Goal: Task Accomplishment & Management: Complete application form

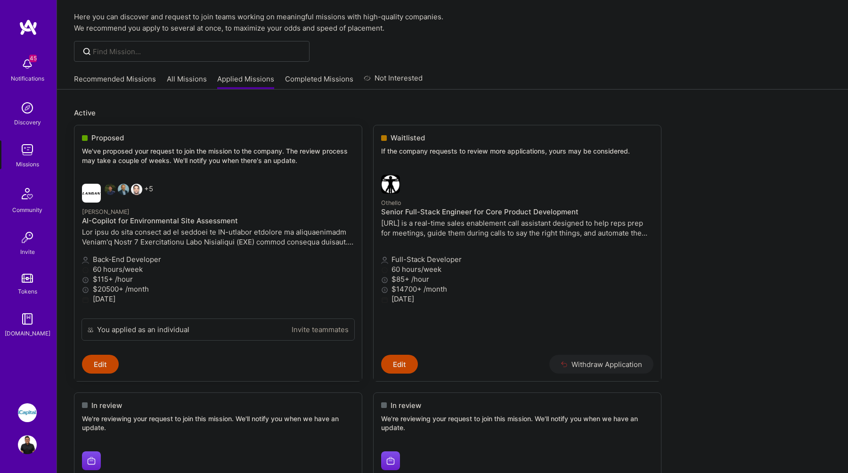
scroll to position [33, 0]
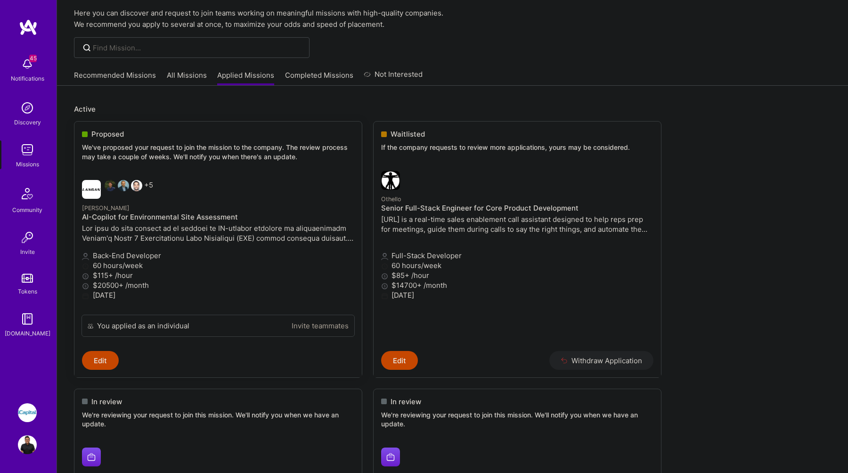
click at [258, 232] on p at bounding box center [218, 233] width 272 height 20
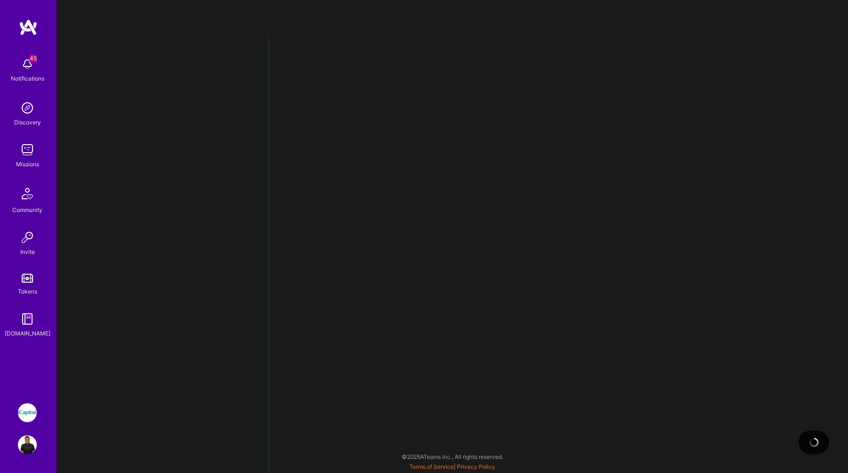
select select "CA"
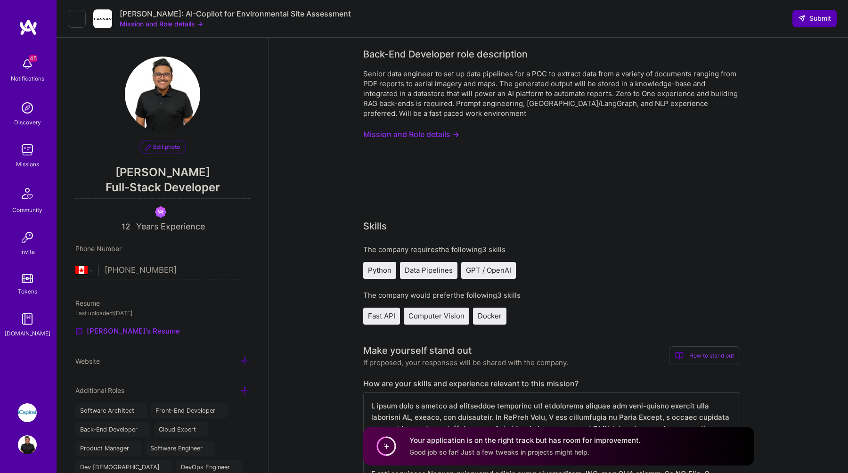
click at [443, 135] on button "Mission and Role details →" at bounding box center [411, 134] width 96 height 17
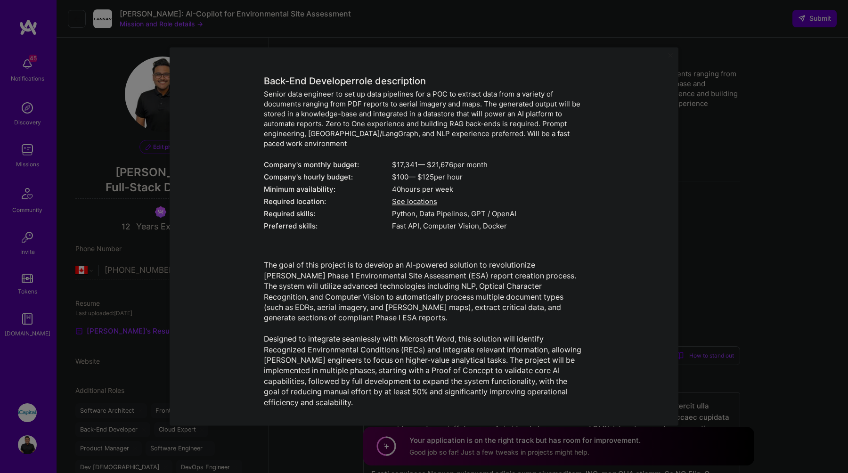
scroll to position [56, 0]
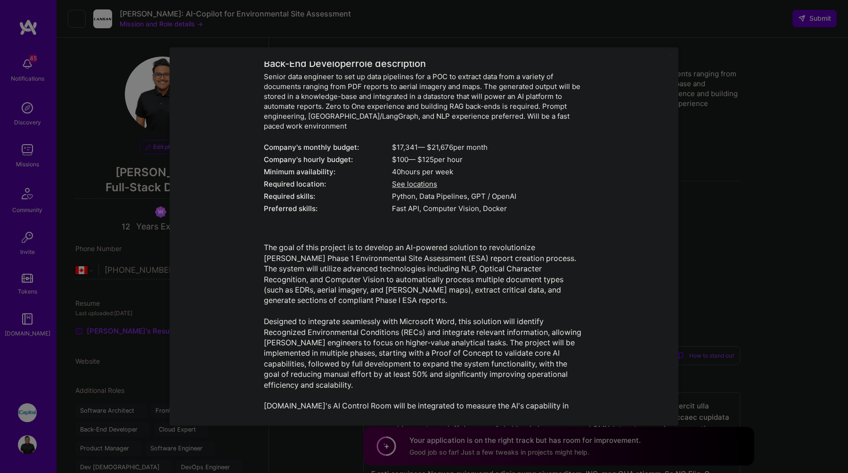
click at [755, 200] on div "Mission Description and Role Details Back-End Developer role description Senior…" at bounding box center [424, 236] width 848 height 473
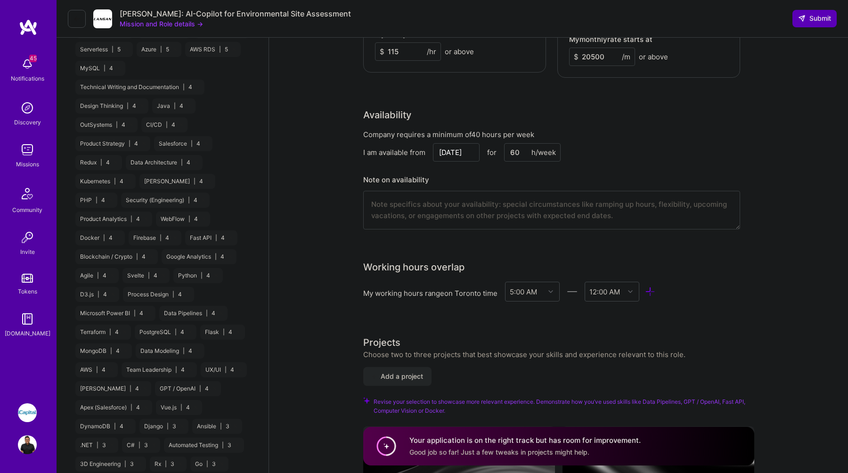
scroll to position [563, 0]
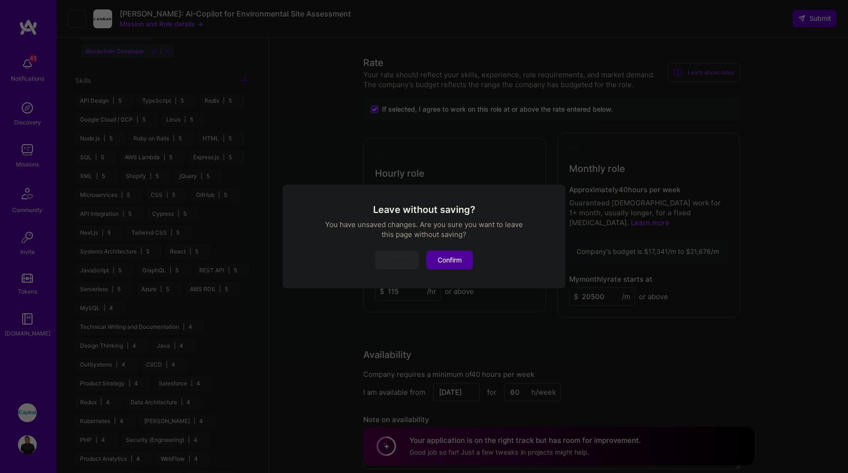
click at [463, 265] on button "Confirm" at bounding box center [449, 260] width 47 height 19
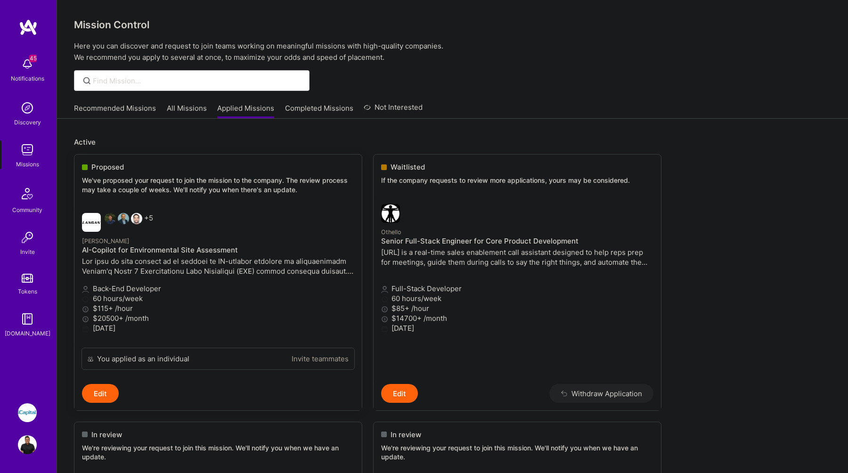
click at [185, 184] on p "We've proposed your request to join the mission to the company. The review proc…" at bounding box center [218, 185] width 272 height 18
click at [226, 186] on p "We've proposed your request to join the mission to the company. The review proc…" at bounding box center [218, 185] width 272 height 18
click at [212, 193] on p "We've proposed your request to join the mission to the company. The review proc…" at bounding box center [218, 185] width 272 height 18
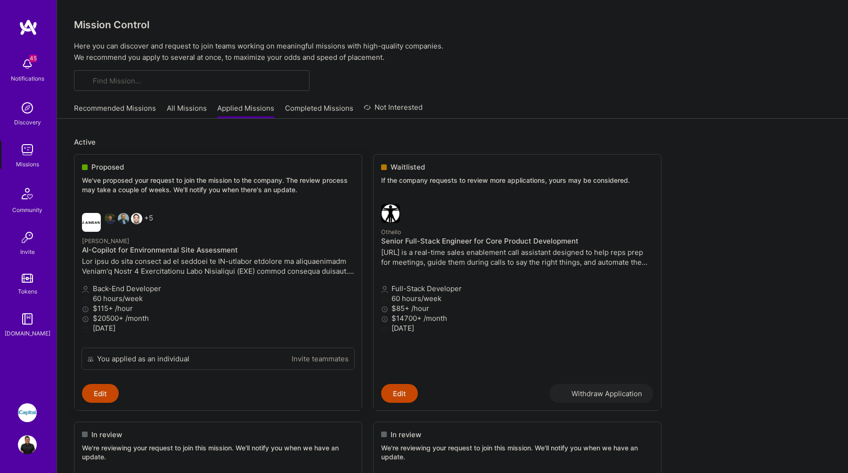
click at [259, 269] on p at bounding box center [218, 266] width 272 height 20
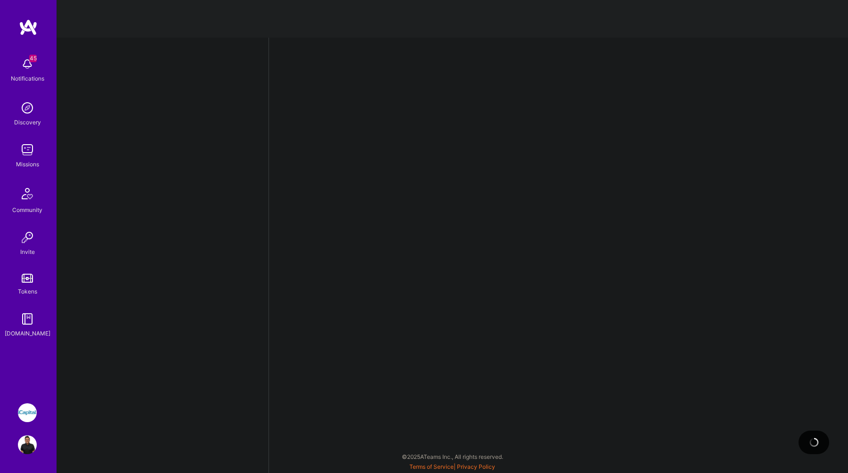
select select "CA"
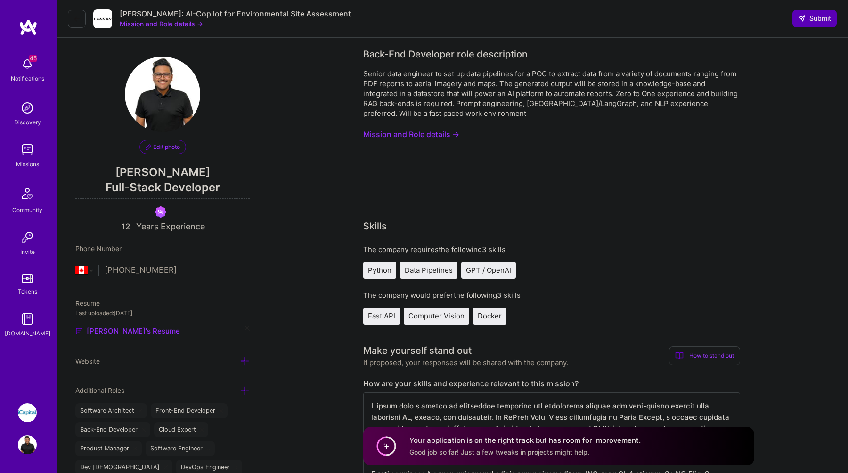
click at [455, 123] on div "Senior data engineer to set up data pipelines for a POC to extract data from a …" at bounding box center [551, 125] width 377 height 113
click at [449, 131] on button "Mission and Role details →" at bounding box center [411, 134] width 96 height 17
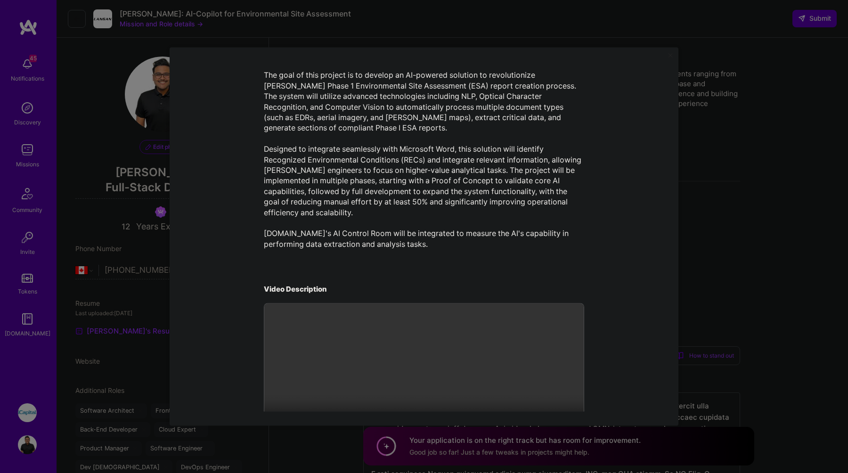
scroll to position [228, 0]
click at [749, 127] on div "Mission Description and Role Details Back-End Developer role description Senior…" at bounding box center [424, 236] width 848 height 473
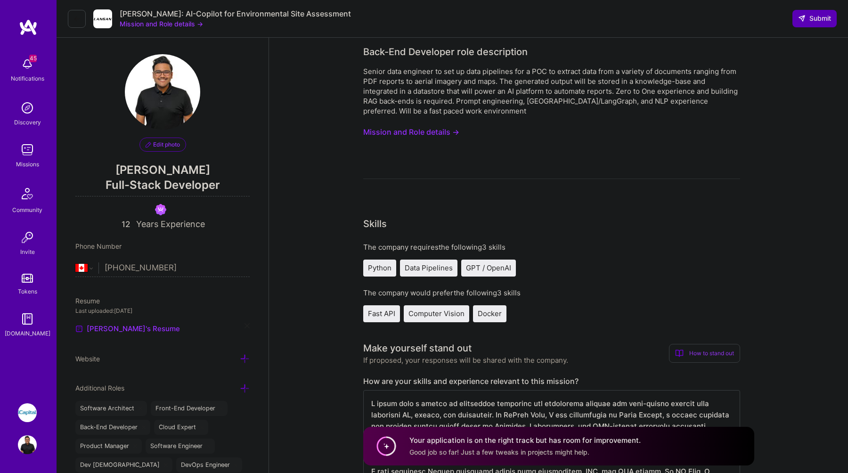
scroll to position [0, 0]
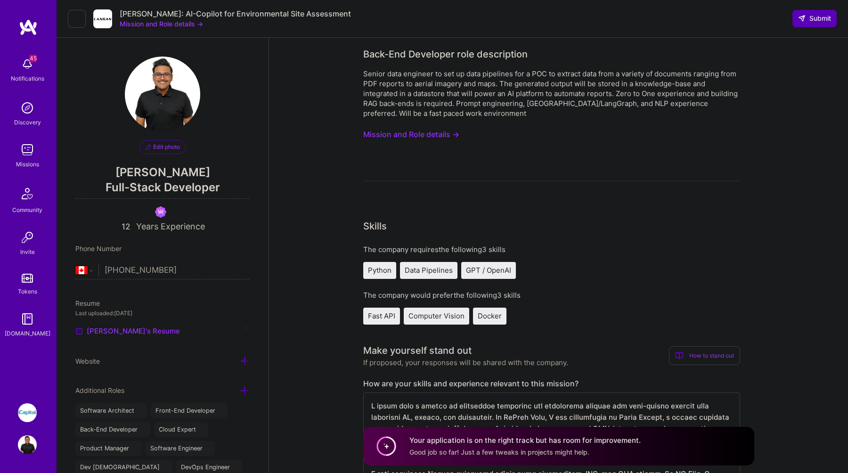
click at [418, 130] on button "Mission and Role details →" at bounding box center [411, 134] width 96 height 17
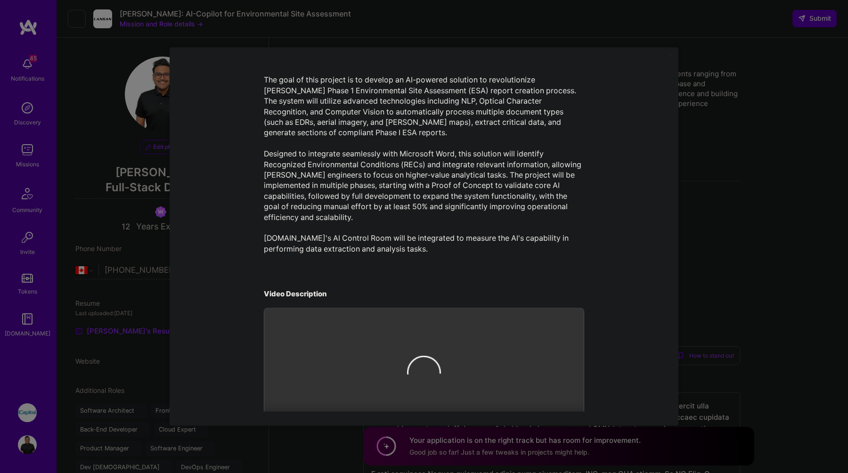
scroll to position [225, 0]
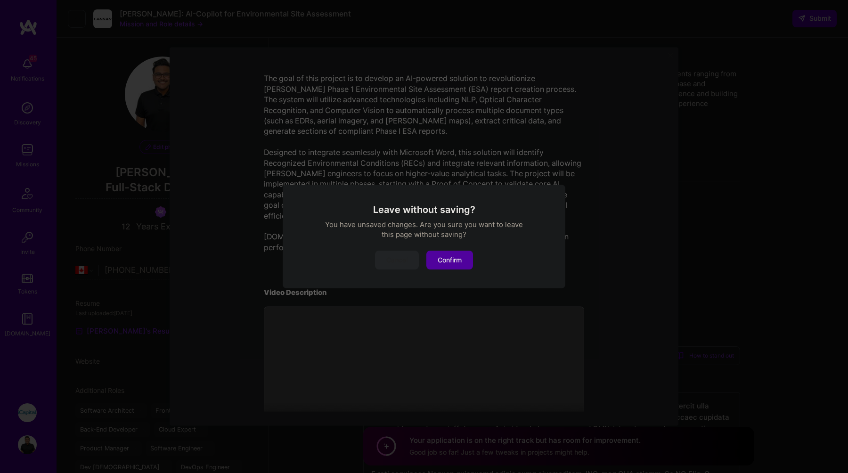
click at [465, 258] on button "Confirm" at bounding box center [449, 260] width 47 height 19
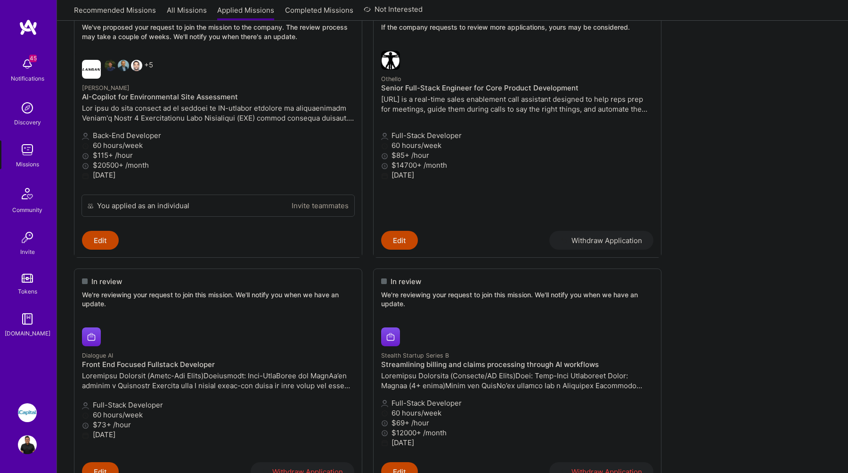
scroll to position [152, 0]
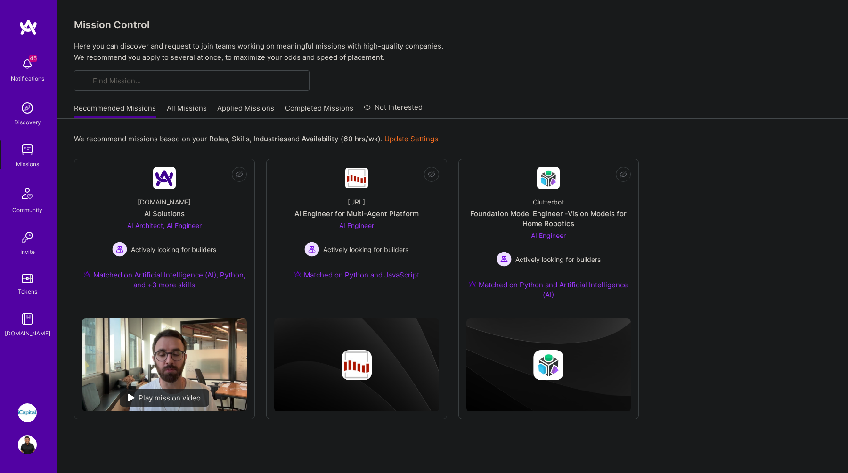
click at [194, 109] on link "All Missions" at bounding box center [187, 111] width 40 height 16
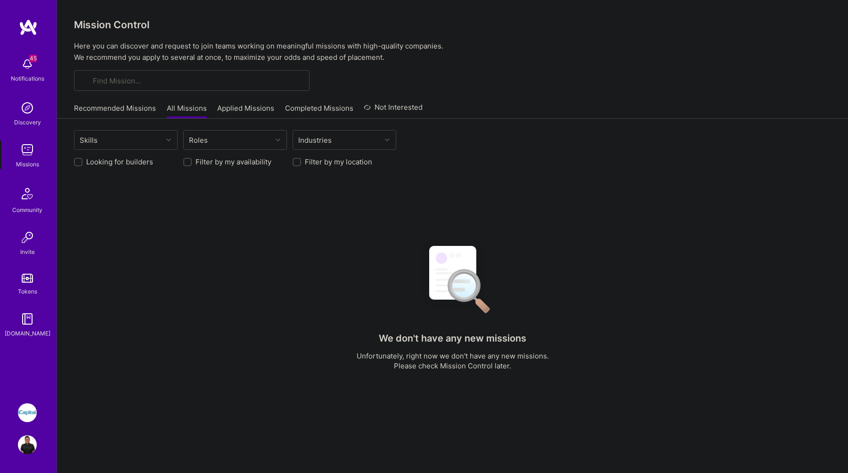
click at [232, 109] on link "Applied Missions" at bounding box center [245, 111] width 57 height 16
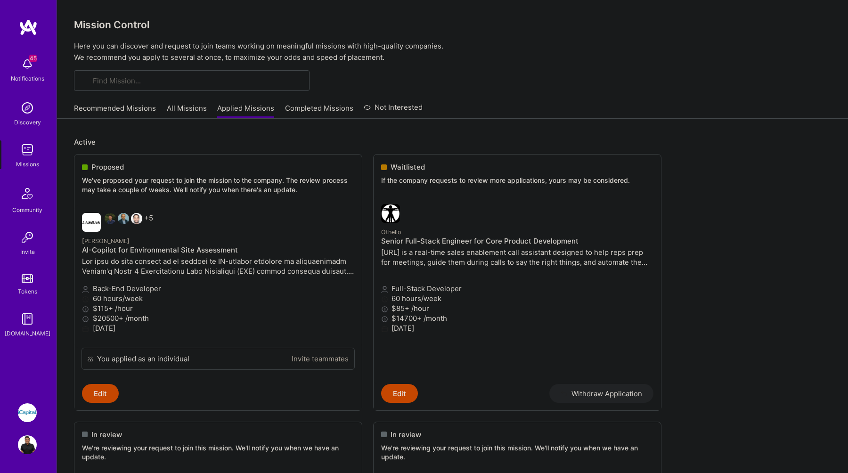
click at [189, 113] on link "All Missions" at bounding box center [187, 111] width 40 height 16
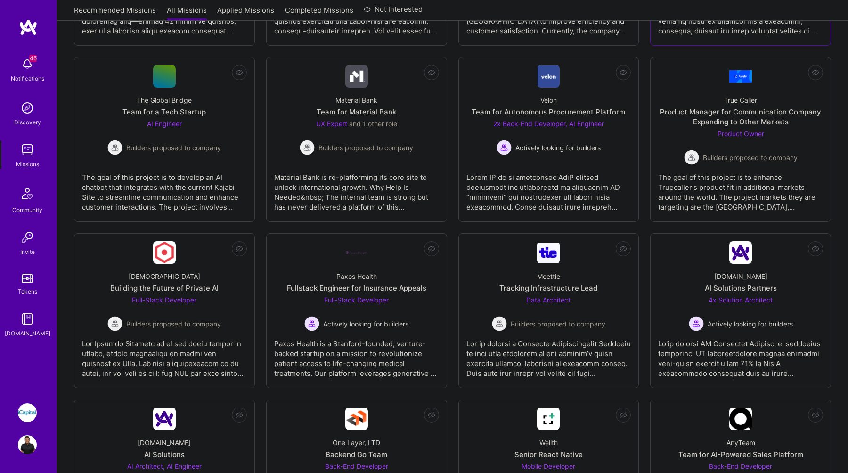
scroll to position [1977, 0]
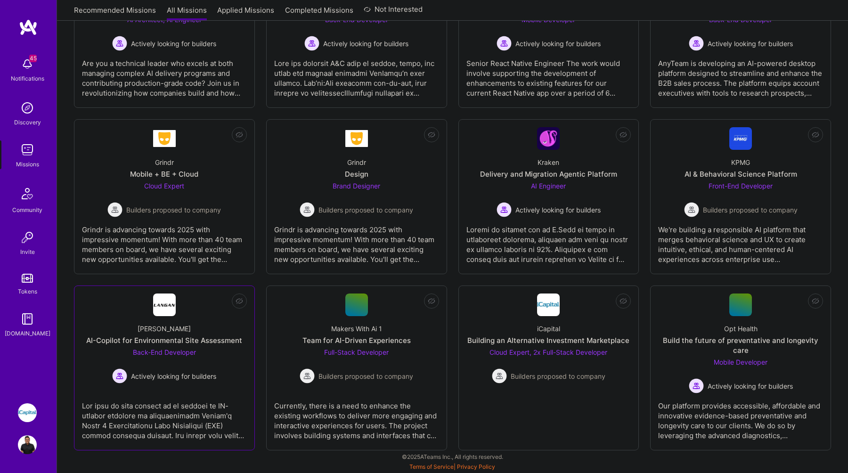
click at [236, 331] on div "Langan AI-Copilot for Environmental Site Assessment Back-End Developer Actively…" at bounding box center [164, 349] width 165 height 67
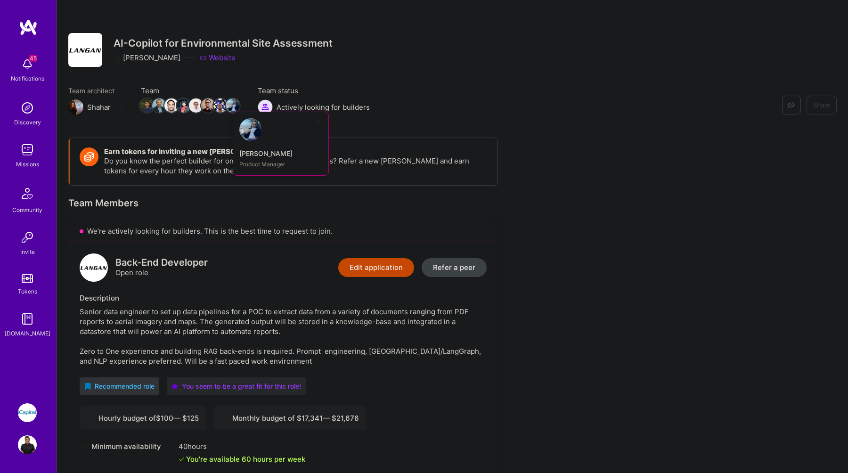
click at [234, 106] on img at bounding box center [233, 105] width 14 height 14
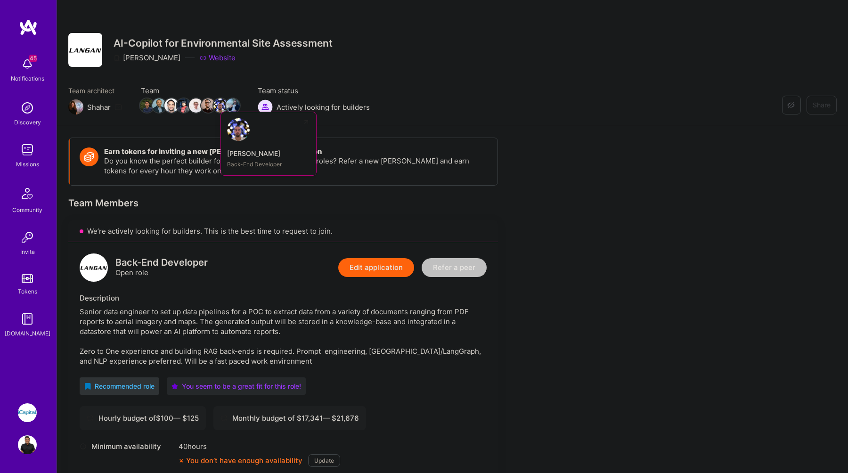
click at [219, 104] on img at bounding box center [220, 105] width 14 height 14
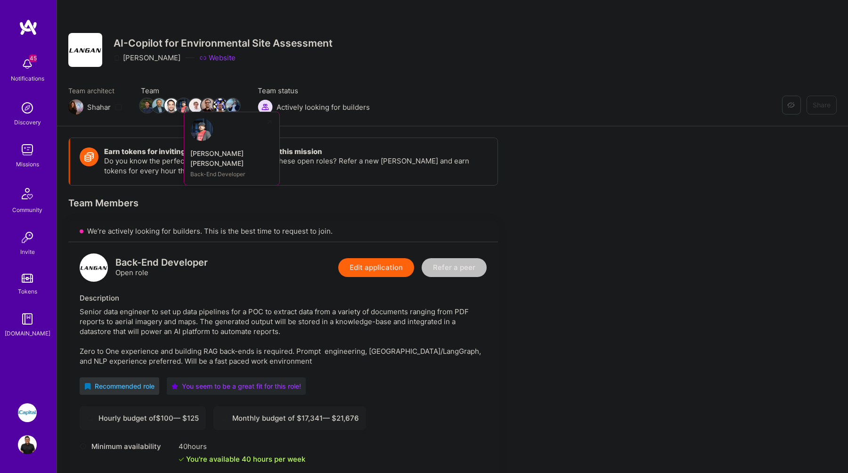
click at [185, 106] on img at bounding box center [184, 105] width 14 height 14
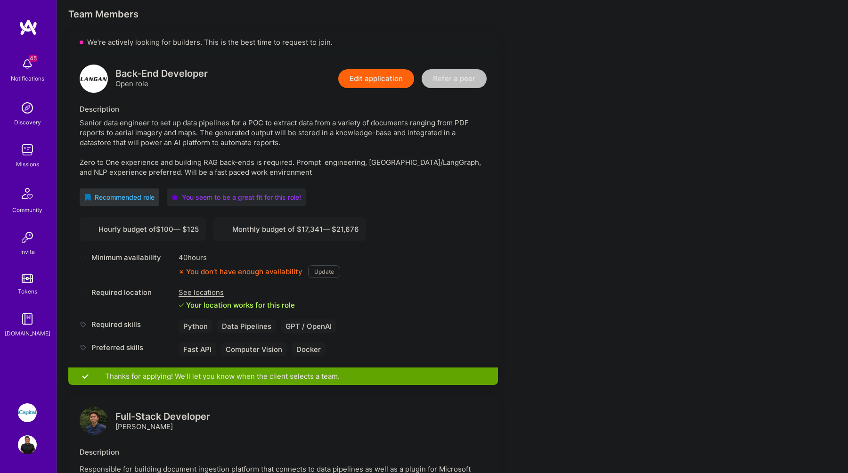
scroll to position [199, 0]
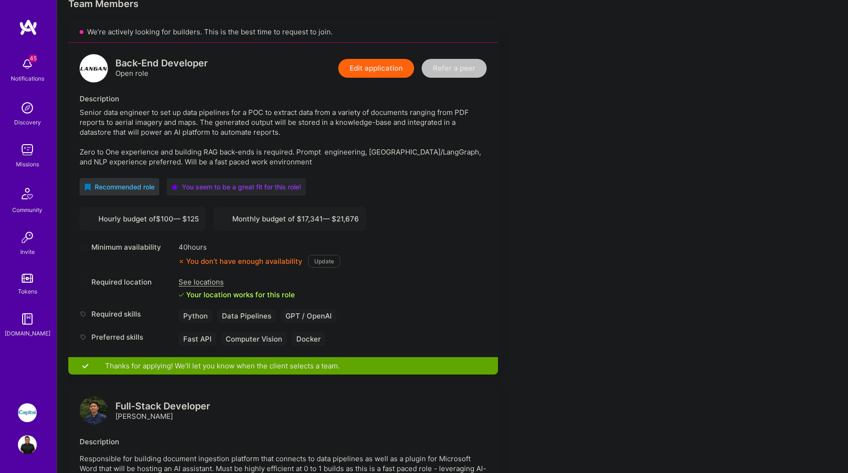
click at [323, 260] on button "Update" at bounding box center [324, 261] width 32 height 13
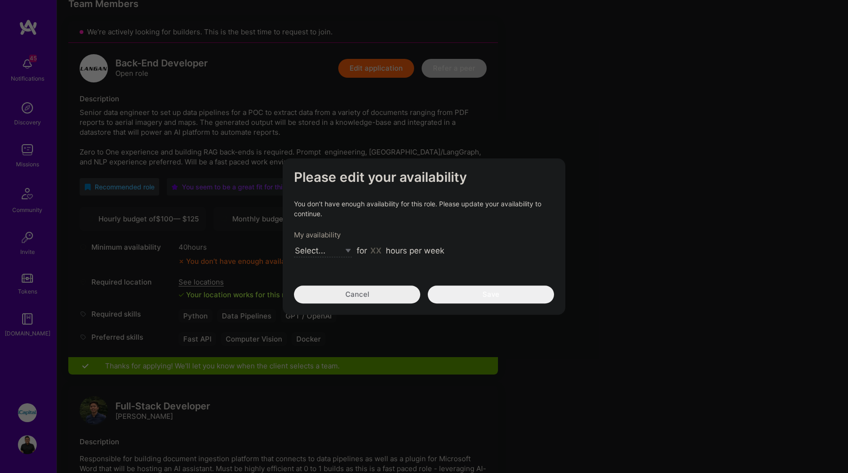
click at [346, 251] on select "Select... Right Now Future Date Not Available" at bounding box center [323, 251] width 58 height 13
select select "Right Now"
click at [294, 245] on select "Select... Right Now Future Date Not Available" at bounding box center [323, 251] width 58 height 13
click at [377, 251] on input "modal" at bounding box center [376, 251] width 14 height 12
type input "60"
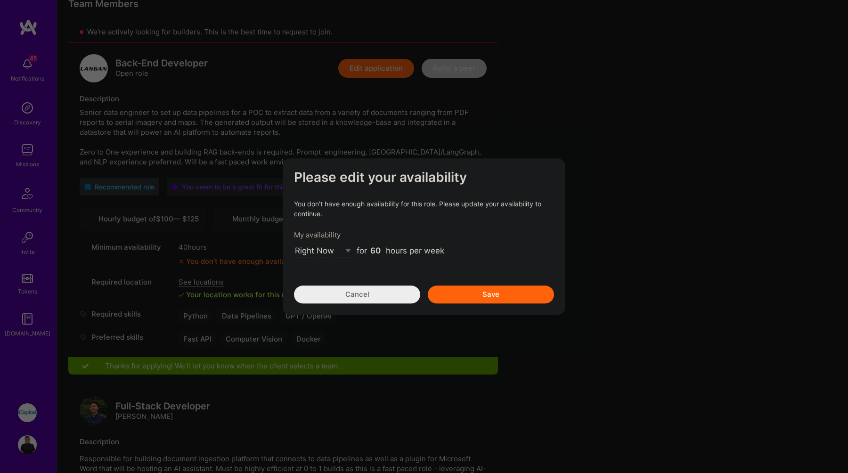
click at [485, 294] on button "Save" at bounding box center [491, 294] width 126 height 18
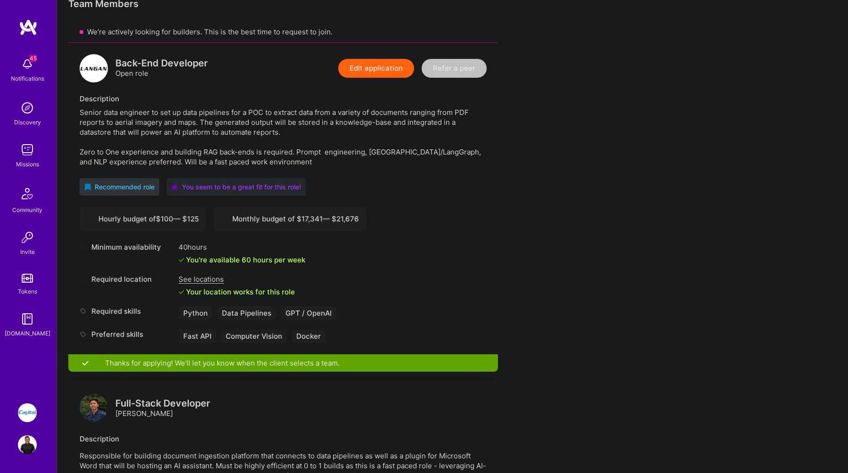
click at [181, 260] on icon at bounding box center [182, 260] width 6 height 6
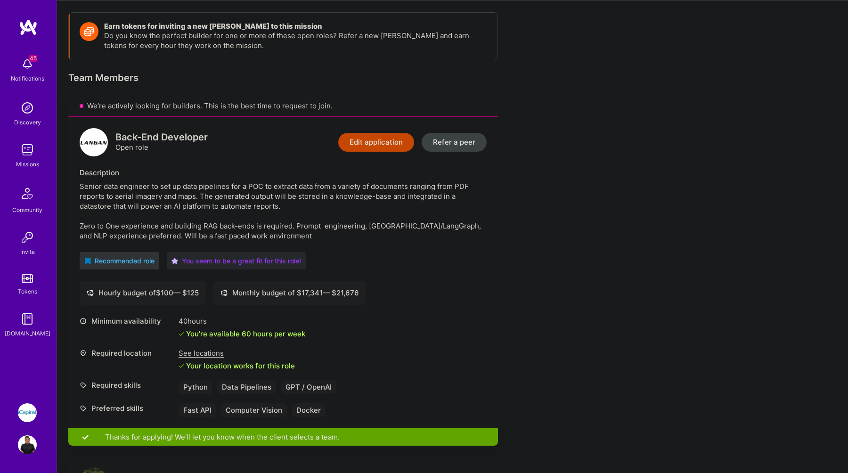
scroll to position [124, 0]
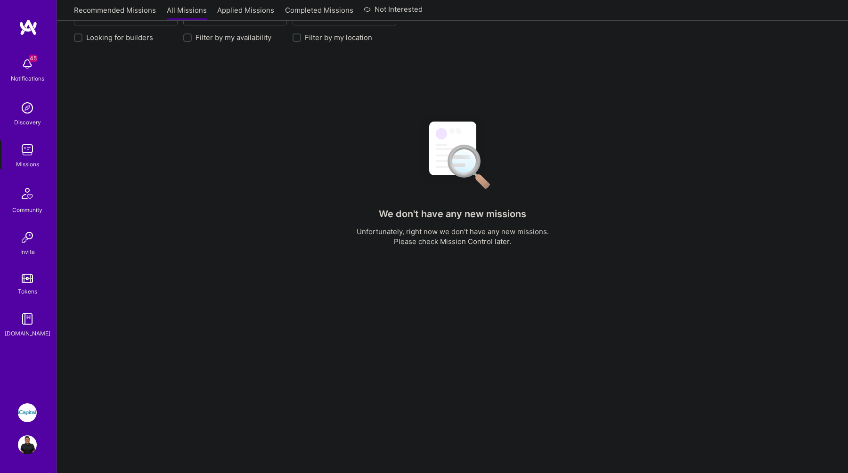
scroll to position [154, 0]
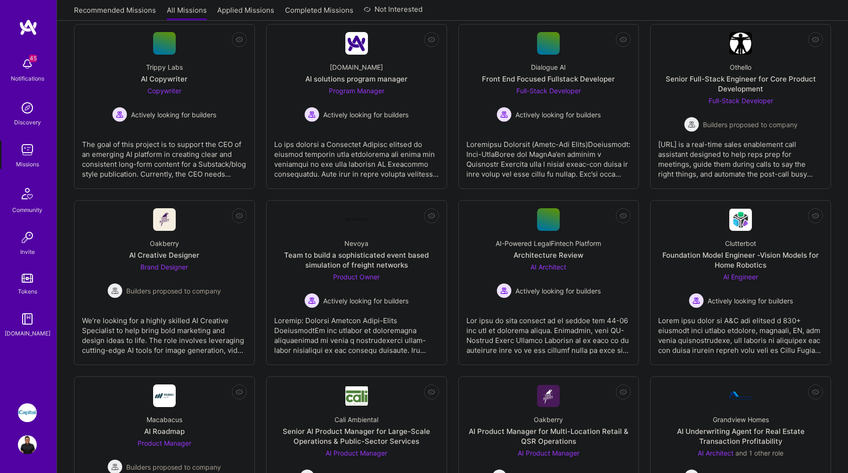
click at [260, 10] on link "Applied Missions" at bounding box center [245, 13] width 57 height 16
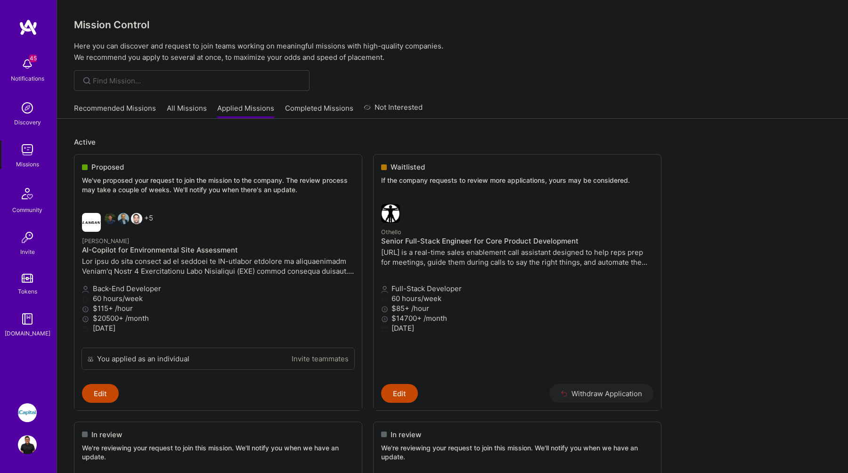
click at [317, 108] on link "Completed Missions" at bounding box center [319, 111] width 68 height 16
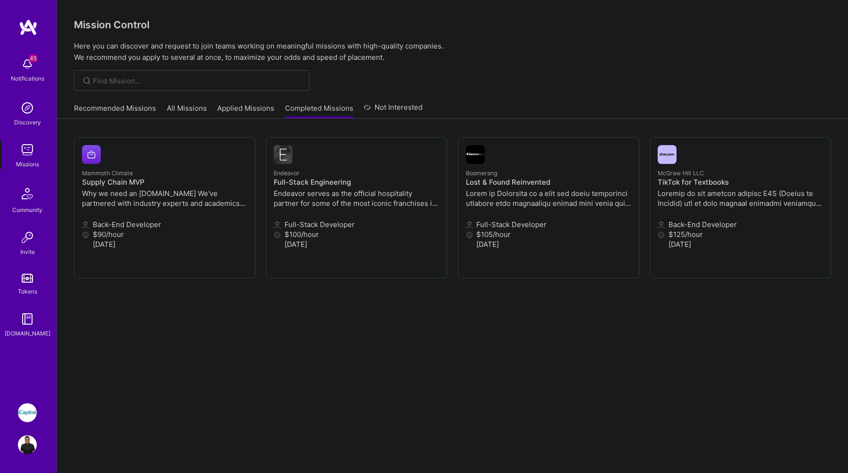
click at [246, 112] on link "Applied Missions" at bounding box center [245, 111] width 57 height 16
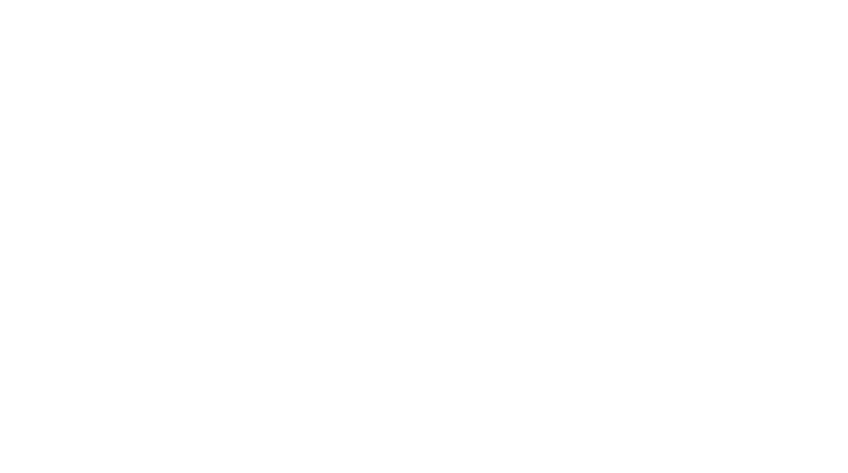
scroll to position [858, 0]
click at [0, 0] on p at bounding box center [0, 0] width 0 height 0
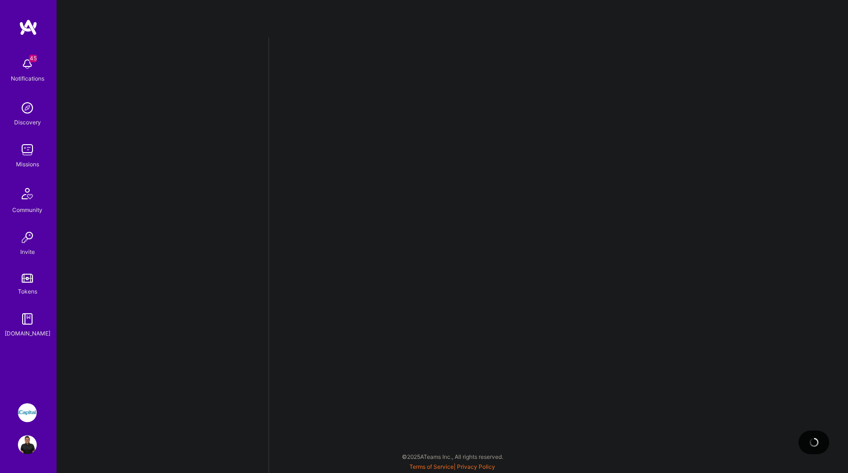
select select "CA"
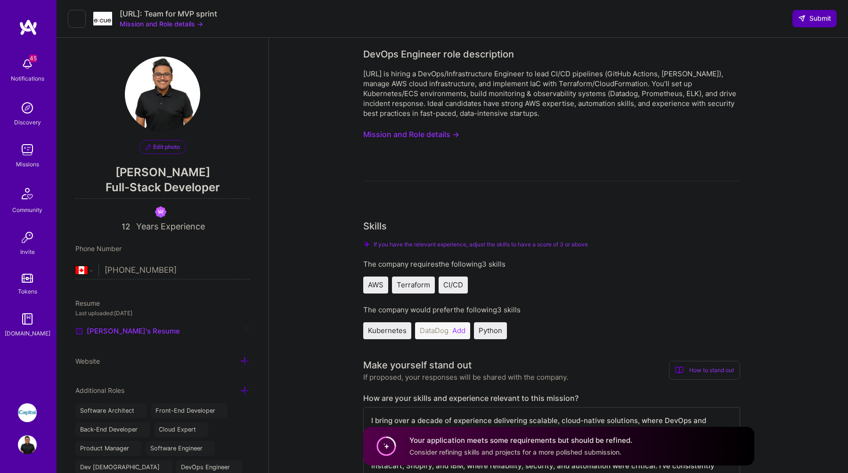
click at [173, 24] on button "Mission and Role details →" at bounding box center [161, 24] width 83 height 10
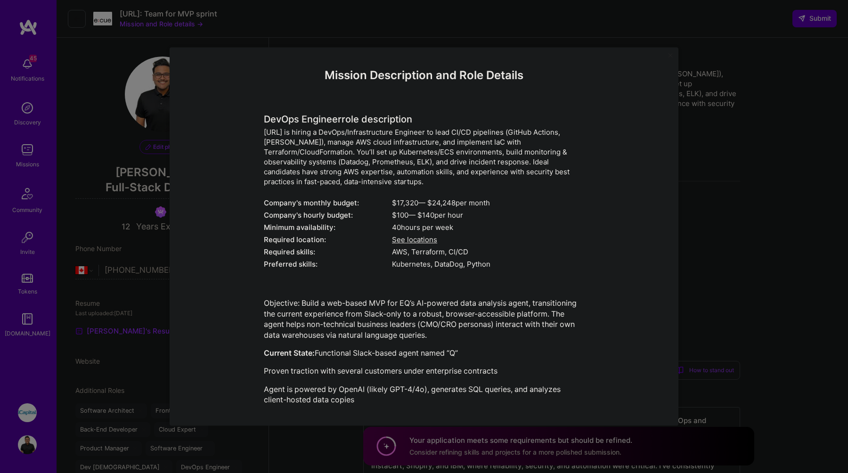
click at [754, 210] on div "Mission Description and Role Details DevOps Engineer role description [URL] is …" at bounding box center [424, 236] width 848 height 473
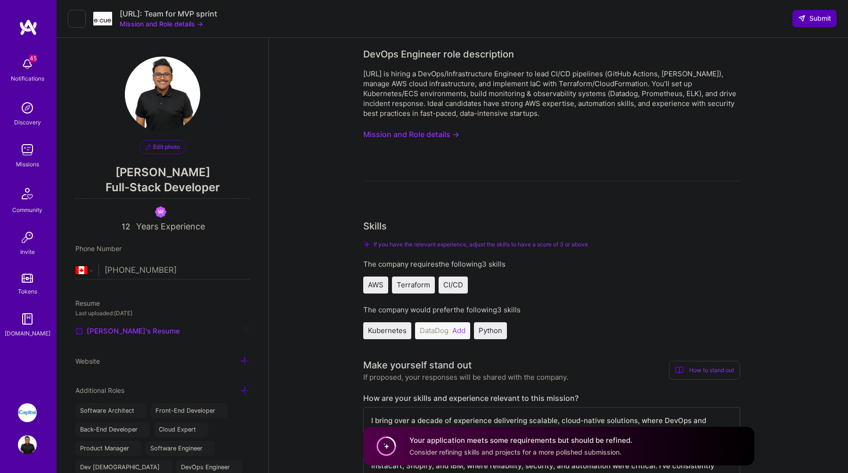
click at [104, 16] on img at bounding box center [102, 19] width 19 height 14
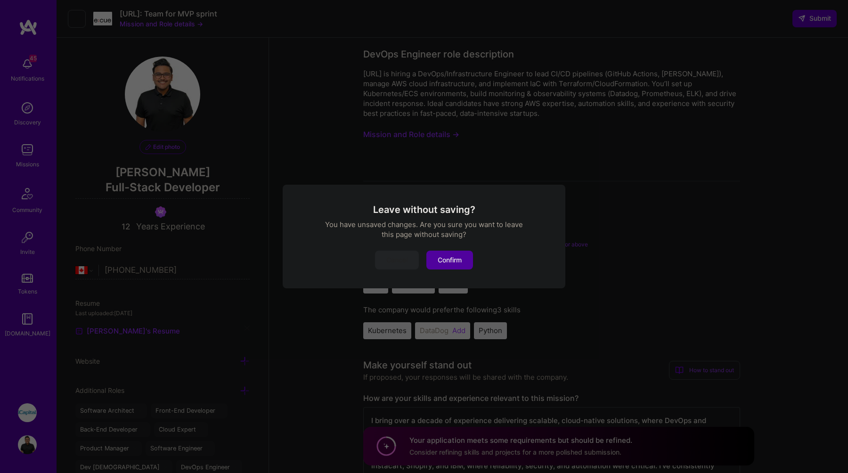
click at [455, 256] on button "Confirm" at bounding box center [449, 260] width 47 height 19
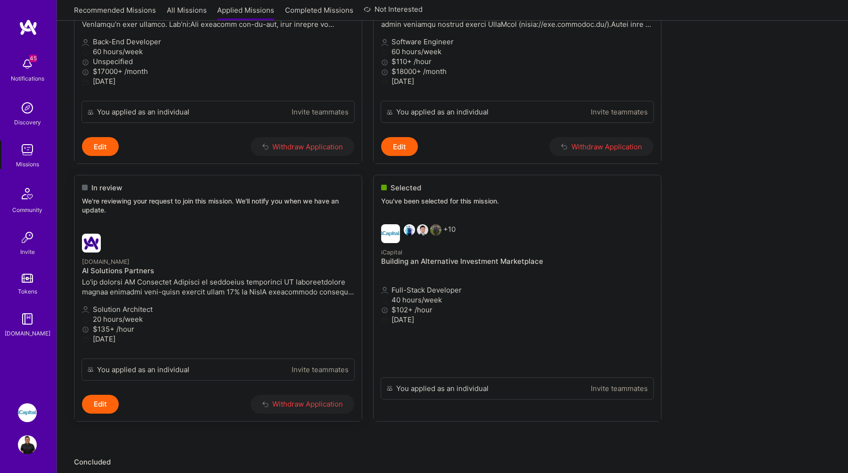
scroll to position [1279, 0]
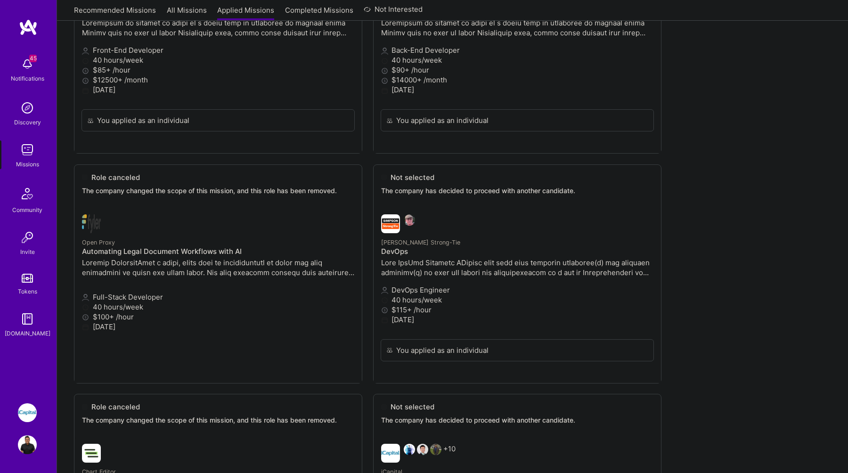
scroll to position [1818, 0]
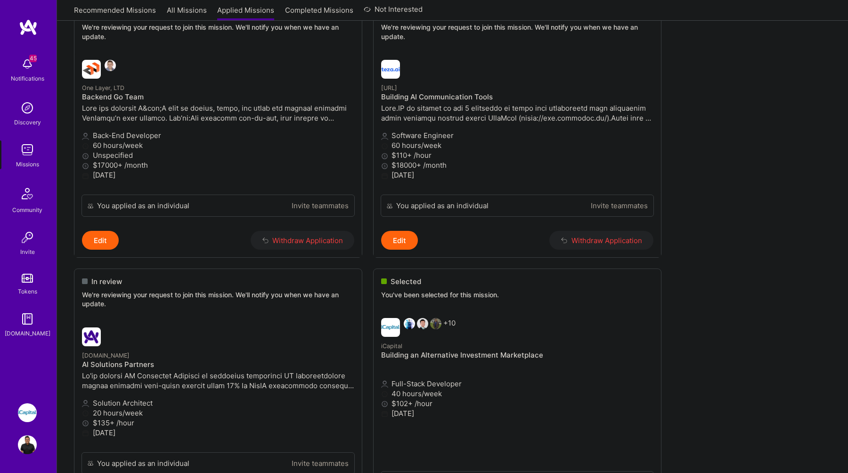
scroll to position [1185, 0]
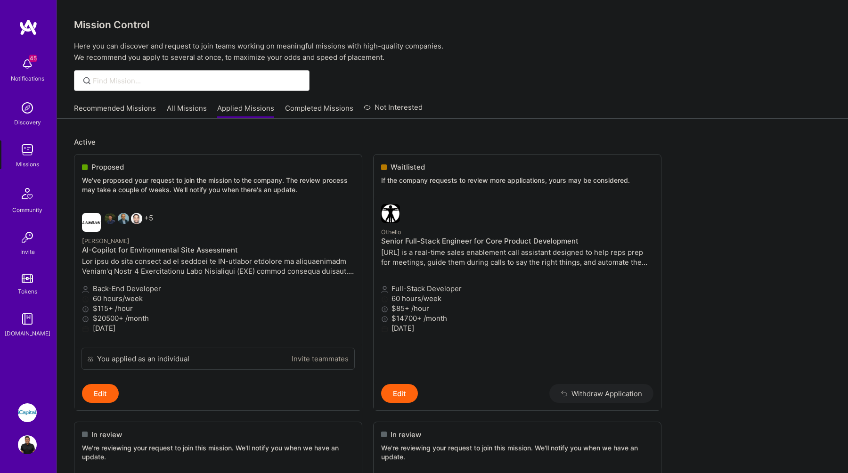
scroll to position [57, 0]
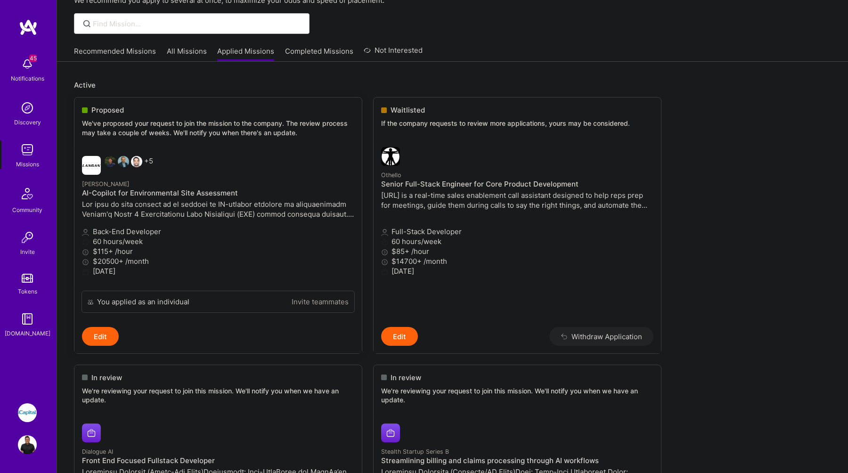
click at [155, 194] on h4 "AI-Copilot for Environmental Site Assessment" at bounding box center [218, 193] width 272 height 8
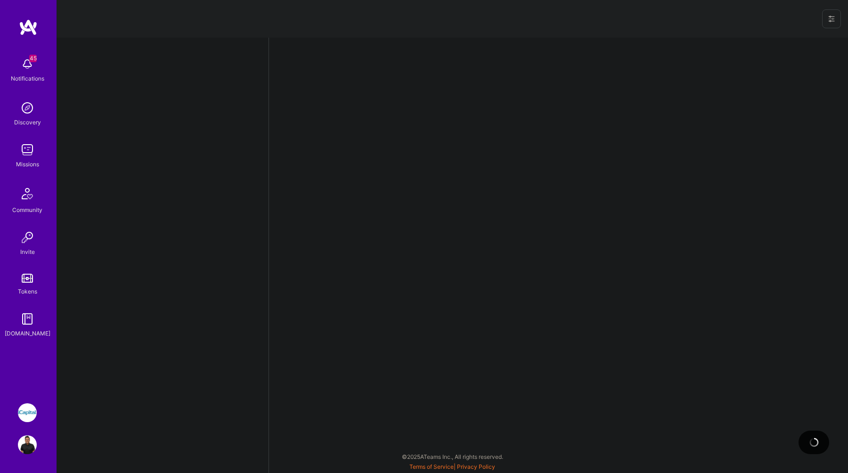
select select "CA"
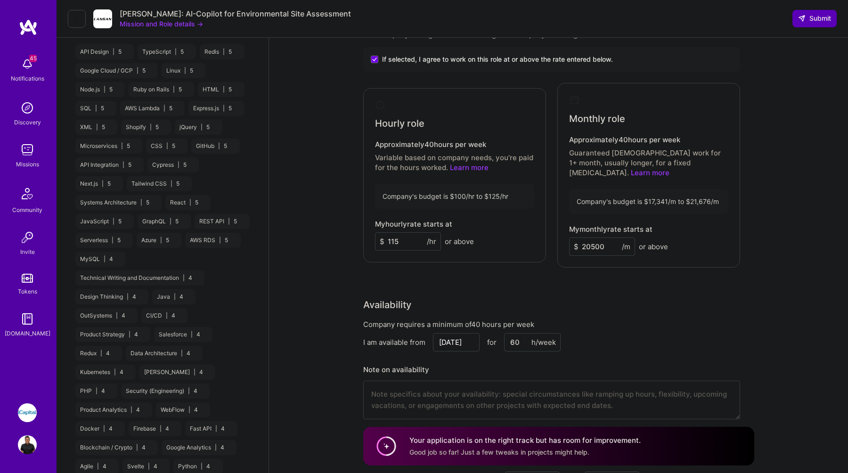
scroll to position [607, 0]
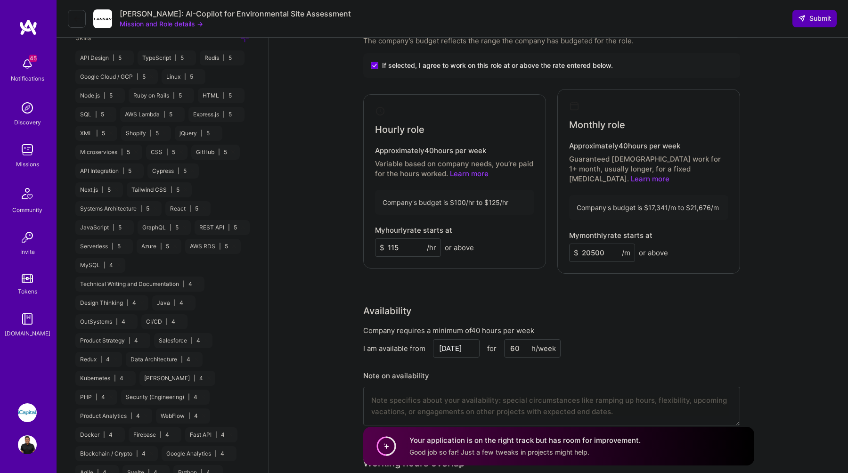
click at [28, 149] on img at bounding box center [27, 149] width 19 height 19
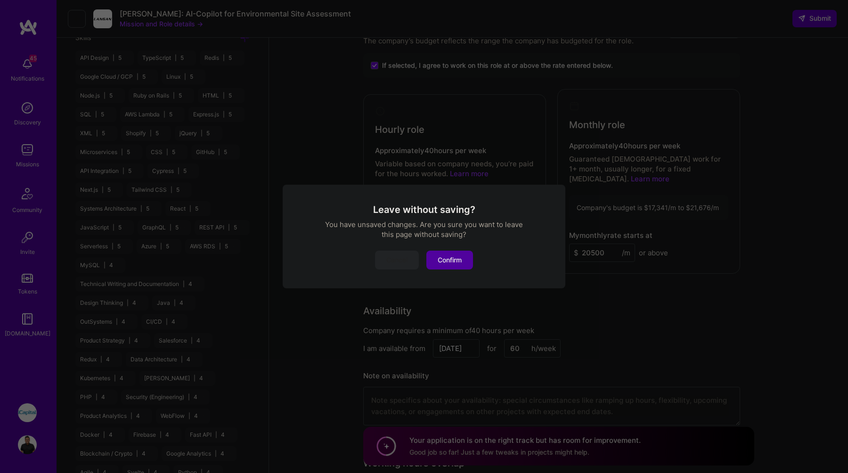
click at [459, 259] on button "Confirm" at bounding box center [449, 260] width 47 height 19
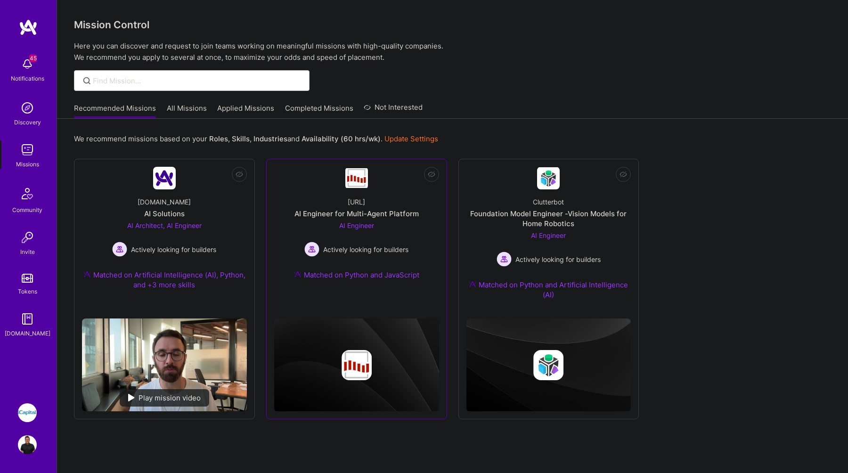
click at [415, 260] on div "Steelbay.ai AI Engineer for Multi-Agent Platform AI Engineer Actively looking f…" at bounding box center [356, 240] width 165 height 102
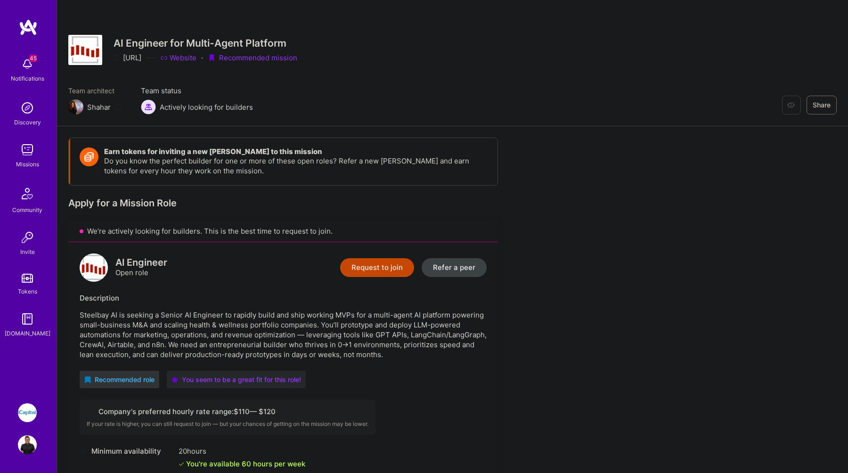
click at [398, 262] on button "Request to join" at bounding box center [377, 267] width 74 height 19
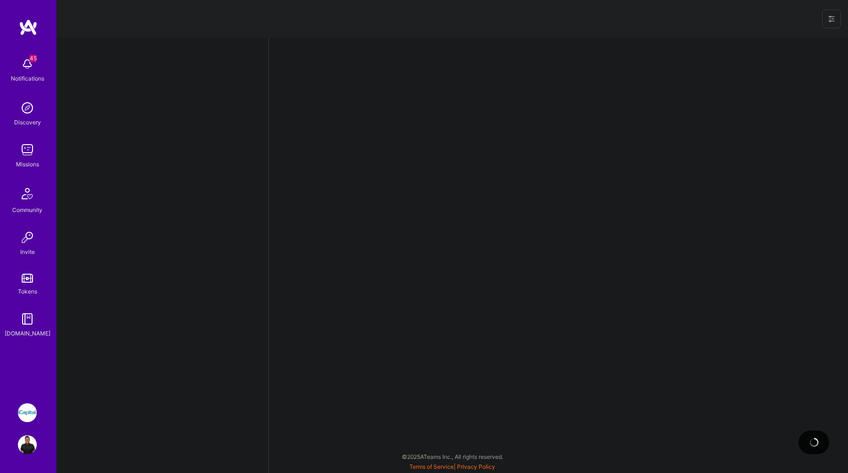
select select "CA"
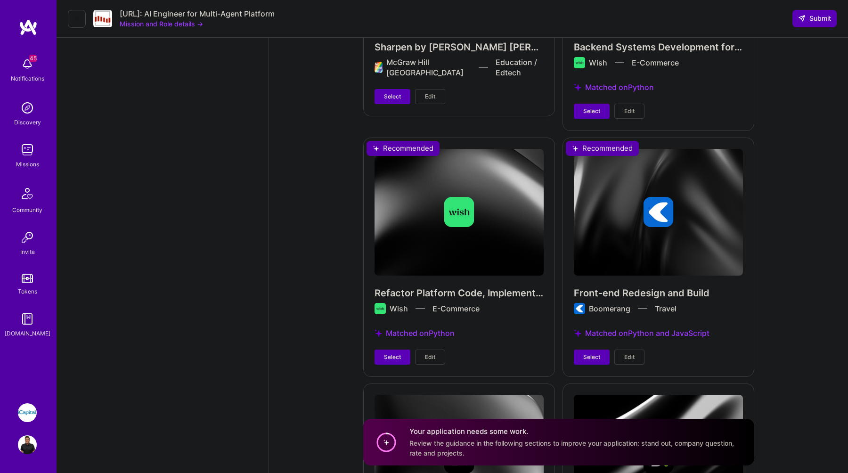
scroll to position [3207, 0]
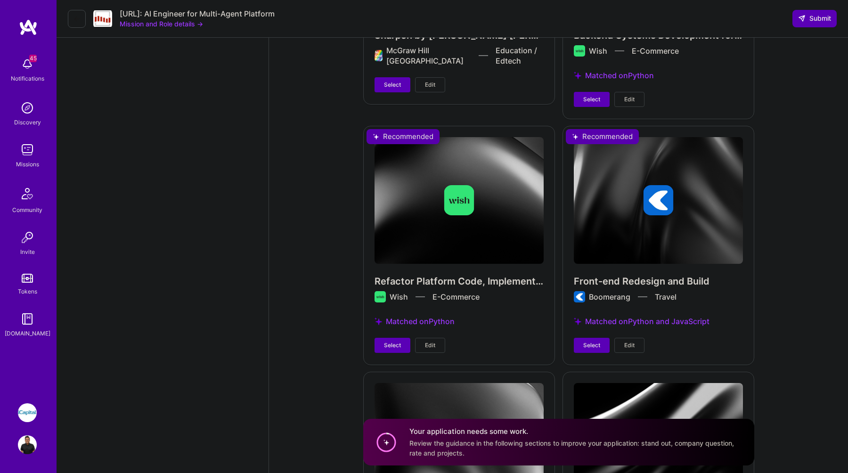
click at [70, 20] on button at bounding box center [77, 19] width 18 height 18
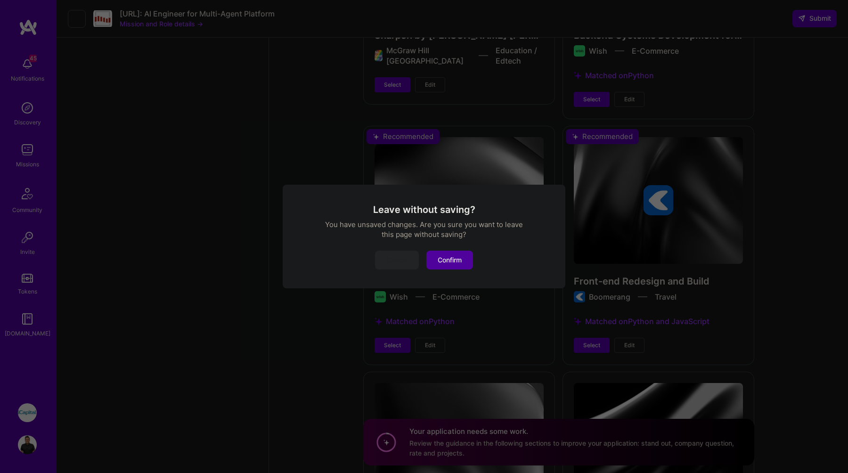
click at [457, 266] on button "Confirm" at bounding box center [449, 260] width 47 height 19
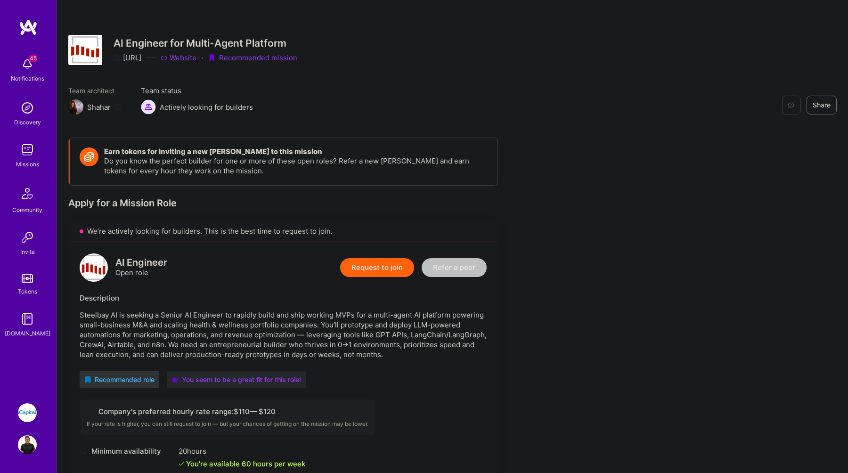
click at [29, 154] on img at bounding box center [27, 149] width 19 height 19
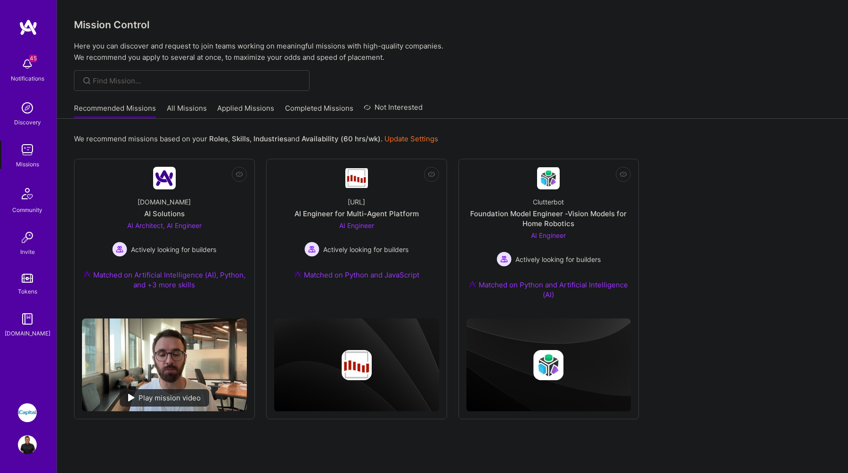
click at [230, 105] on link "Applied Missions" at bounding box center [245, 111] width 57 height 16
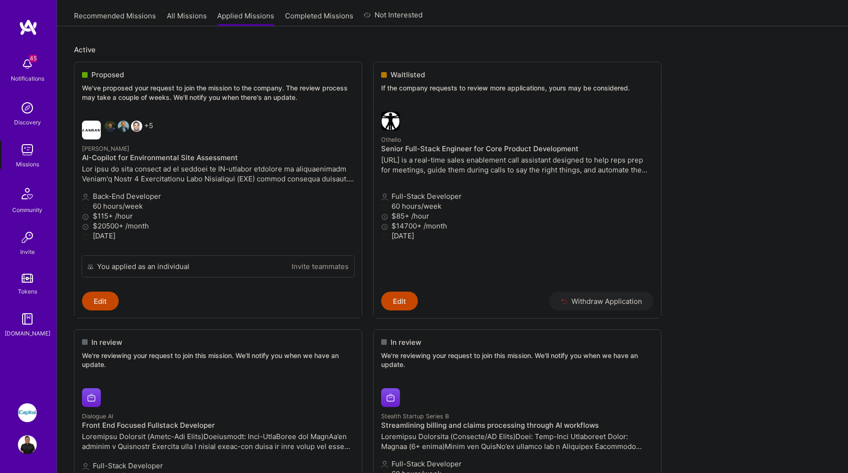
scroll to position [107, 0]
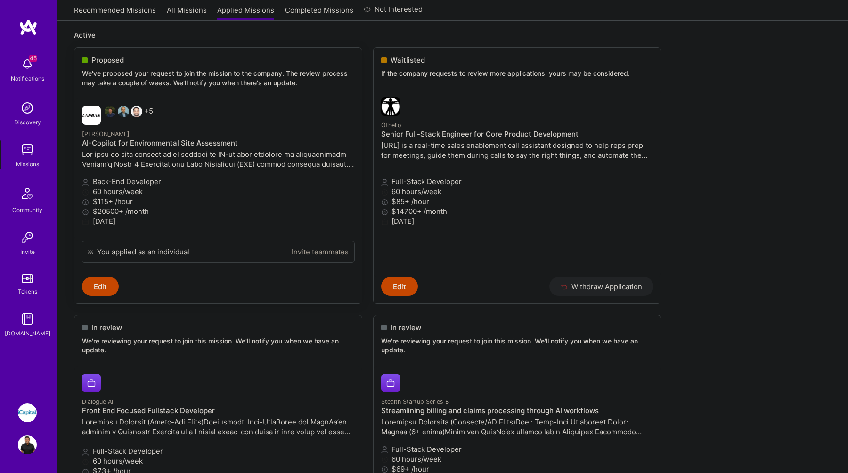
click at [239, 167] on p at bounding box center [218, 159] width 272 height 20
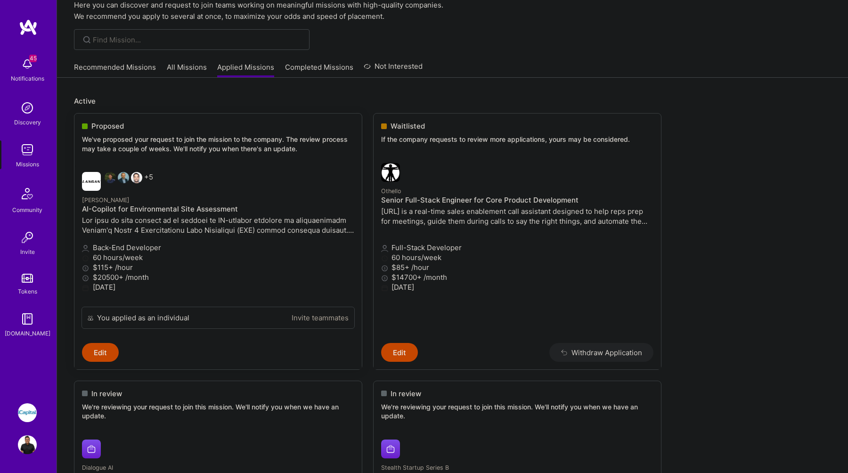
scroll to position [38, 0]
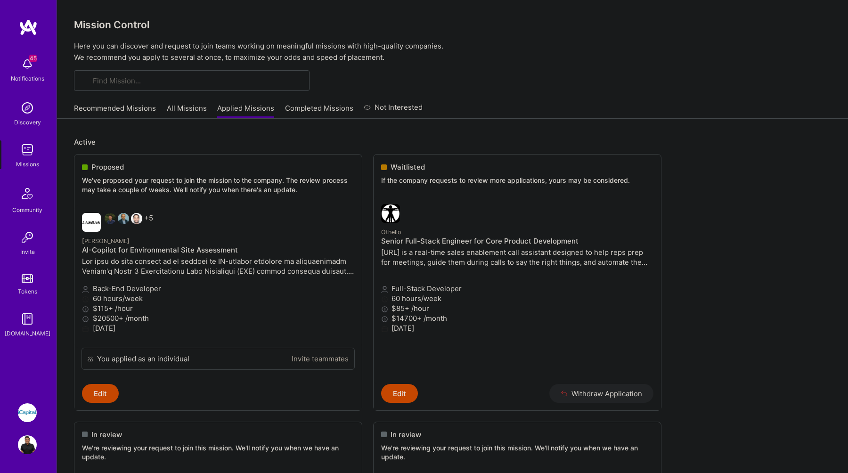
click at [118, 100] on div "Recommended Missions All Missions Applied Missions Completed Missions Not Inter…" at bounding box center [248, 108] width 349 height 20
click at [111, 108] on link "Recommended Missions" at bounding box center [115, 111] width 82 height 16
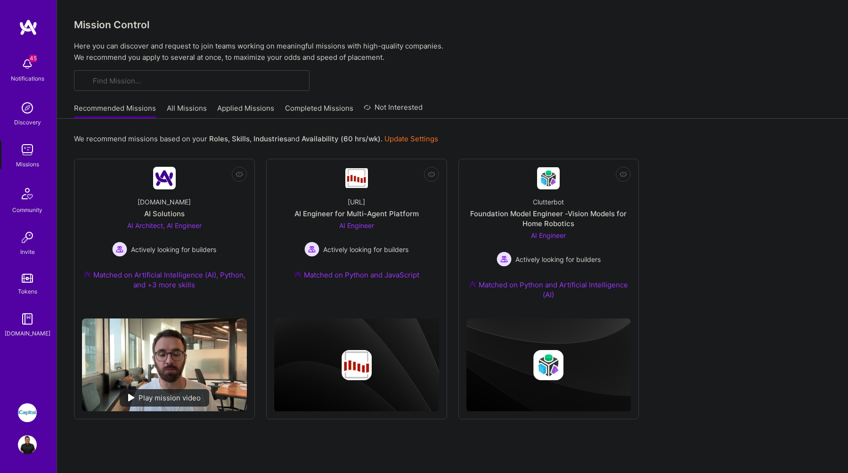
click at [243, 110] on link "Applied Missions" at bounding box center [245, 111] width 57 height 16
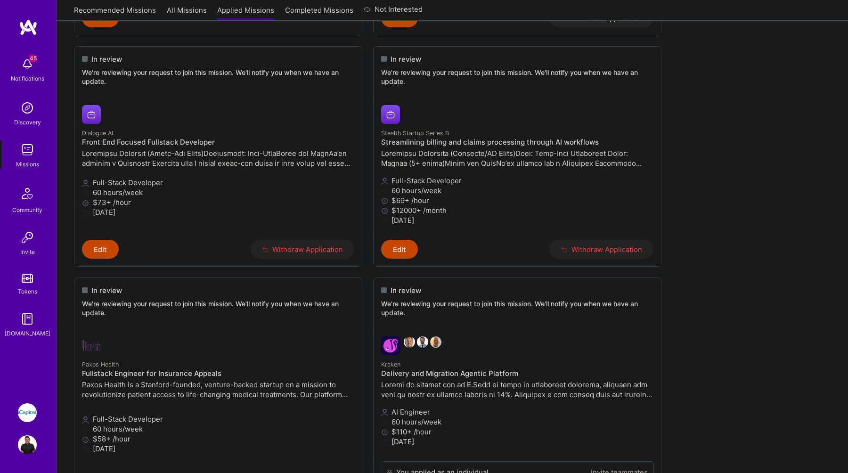
scroll to position [357, 0]
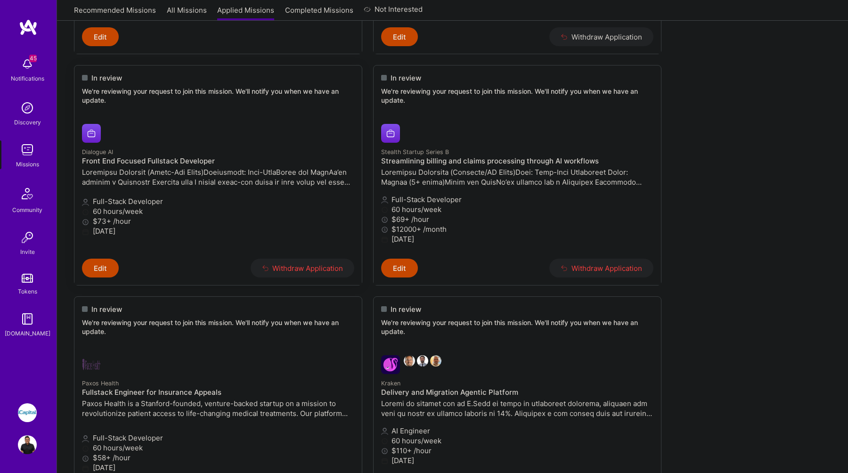
click at [114, 123] on link "Dialogue AI Front End Focused Fullstack Developer Full-Stack Developer 60 hours…" at bounding box center [217, 187] width 287 height 142
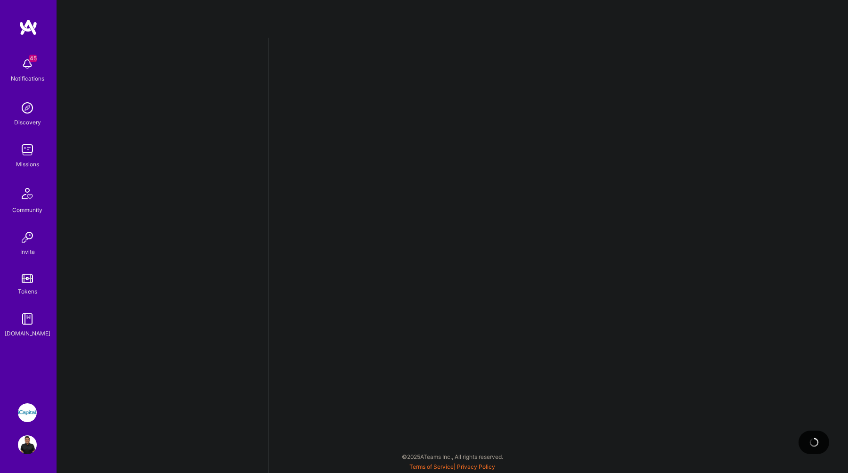
select select "CA"
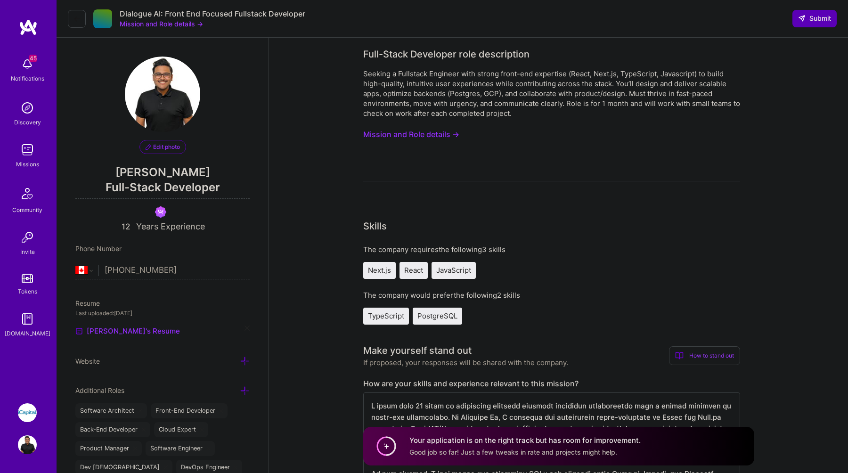
click at [428, 133] on button "Mission and Role details →" at bounding box center [411, 134] width 96 height 17
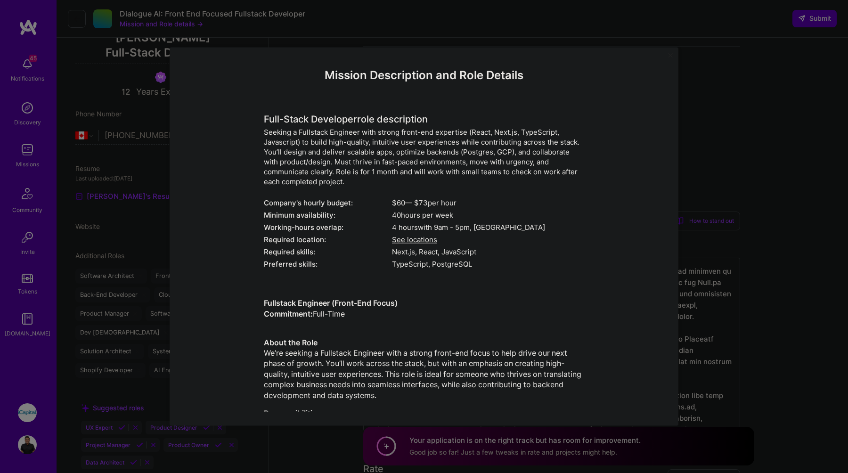
click at [745, 75] on div "Mission Description and Role Details Full-Stack Developer role description Seek…" at bounding box center [424, 236] width 848 height 473
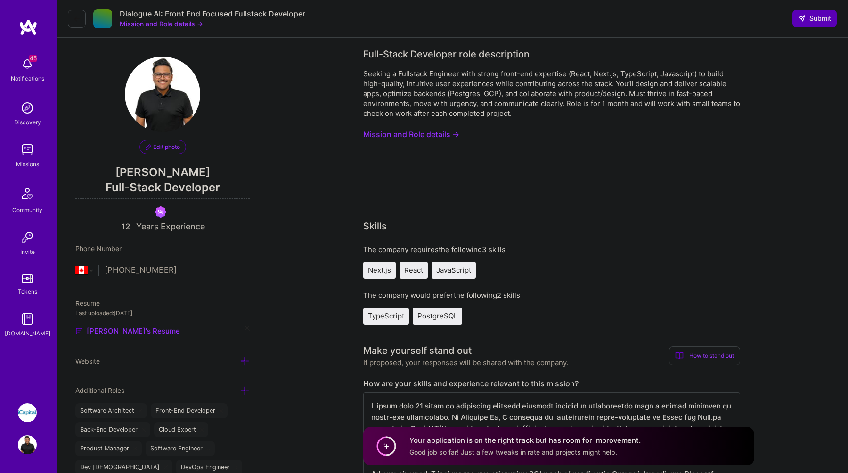
click at [142, 25] on button "Mission and Role details →" at bounding box center [161, 24] width 83 height 10
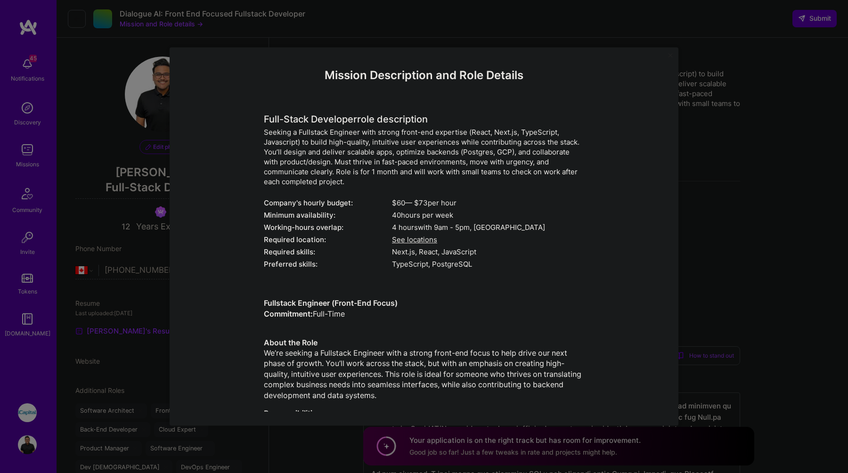
click at [436, 94] on div "Mission Description and Role Details Full-Stack Developer role description Seek…" at bounding box center [424, 382] width 320 height 627
click at [691, 120] on div "Mission Description and Role Details Full-Stack Developer role description Seek…" at bounding box center [424, 236] width 848 height 473
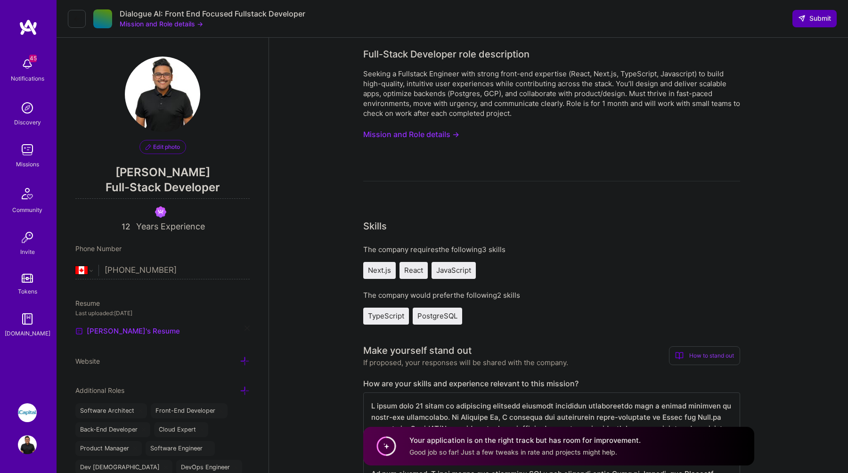
click at [423, 139] on button "Mission and Role details →" at bounding box center [411, 134] width 96 height 17
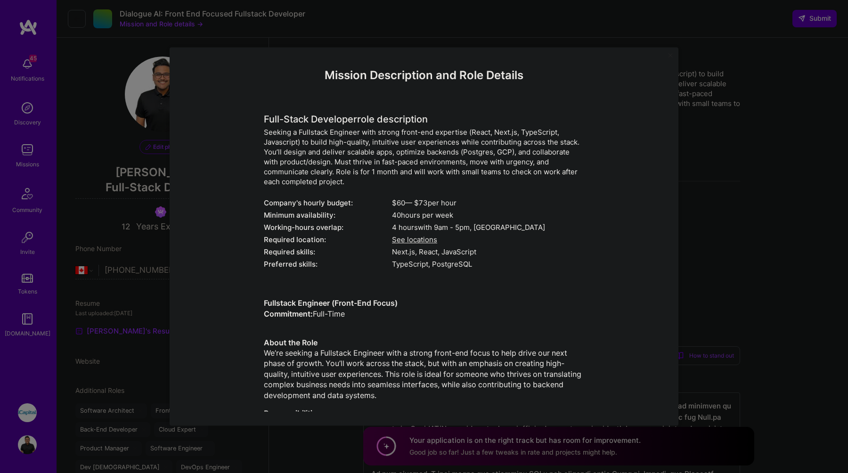
click at [724, 148] on div "Mission Description and Role Details Full-Stack Developer role description Seek…" at bounding box center [424, 236] width 848 height 473
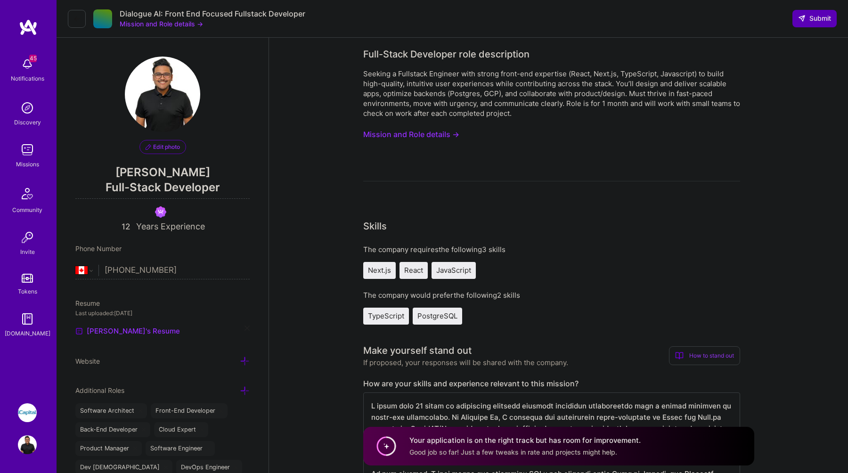
click at [407, 128] on button "Mission and Role details →" at bounding box center [411, 134] width 96 height 17
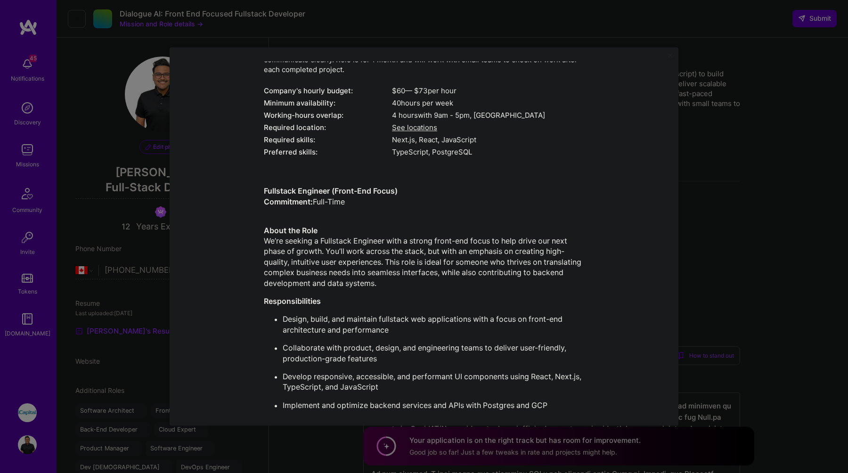
scroll to position [292, 0]
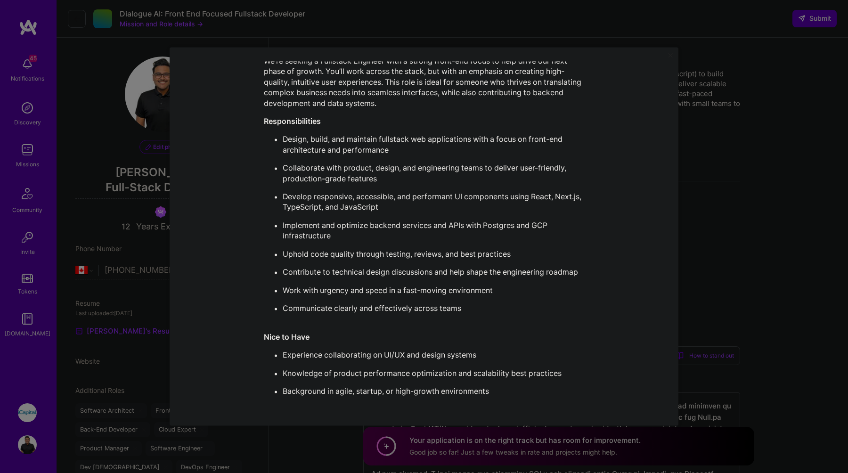
click at [801, 232] on div "Mission Description and Role Details Full-Stack Developer role description Seek…" at bounding box center [424, 236] width 848 height 473
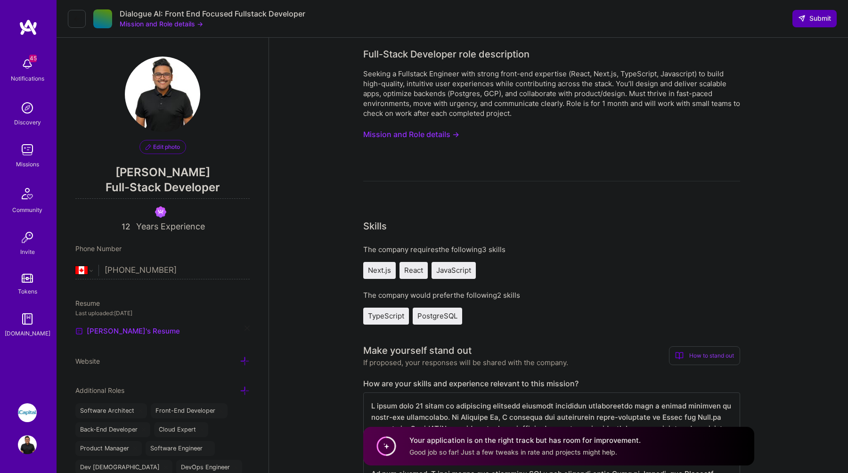
click at [77, 28] on div "Dialogue AI: Front End Focused Fullstack Developer Mission and Role details →" at bounding box center [186, 19] width 237 height 20
click at [79, 19] on icon at bounding box center [77, 19] width 8 height 8
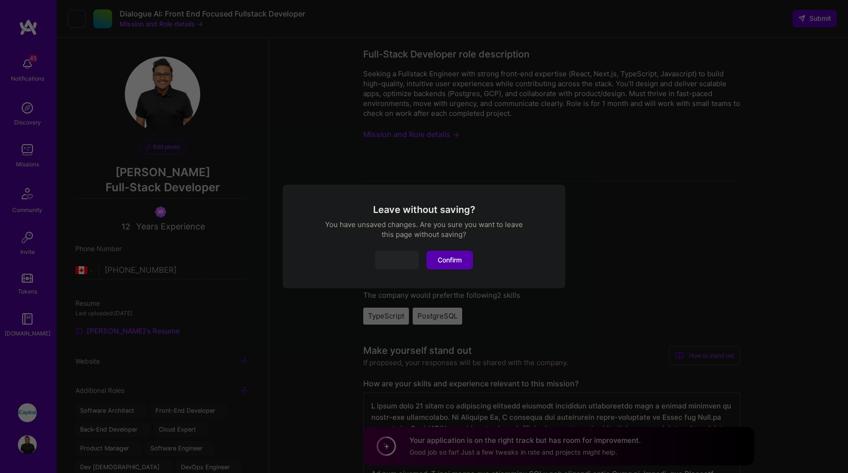
click at [439, 250] on div "Leave without saving? You have unsaved changes. Are you sure you want to leave …" at bounding box center [424, 236] width 260 height 66
click at [455, 274] on div "Leave without saving? You have unsaved changes. Are you sure you want to leave …" at bounding box center [424, 237] width 283 height 104
click at [461, 257] on button "Confirm" at bounding box center [449, 260] width 47 height 19
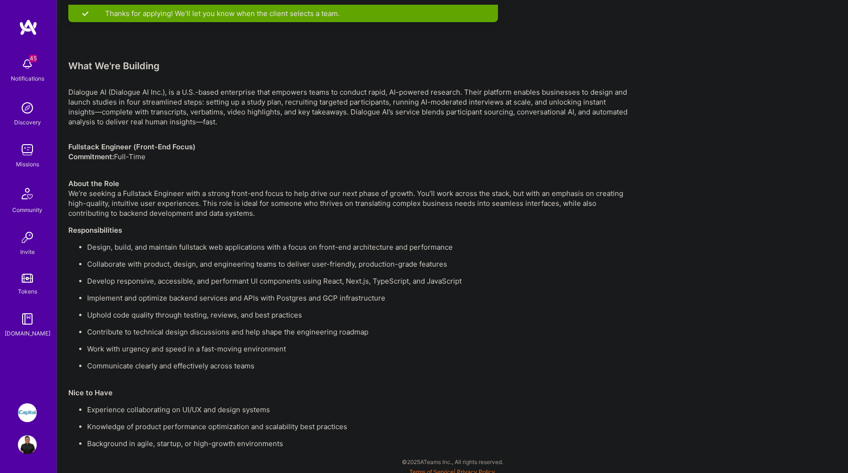
scroll to position [578, 0]
